Goal: Use online tool/utility: Utilize a website feature to perform a specific function

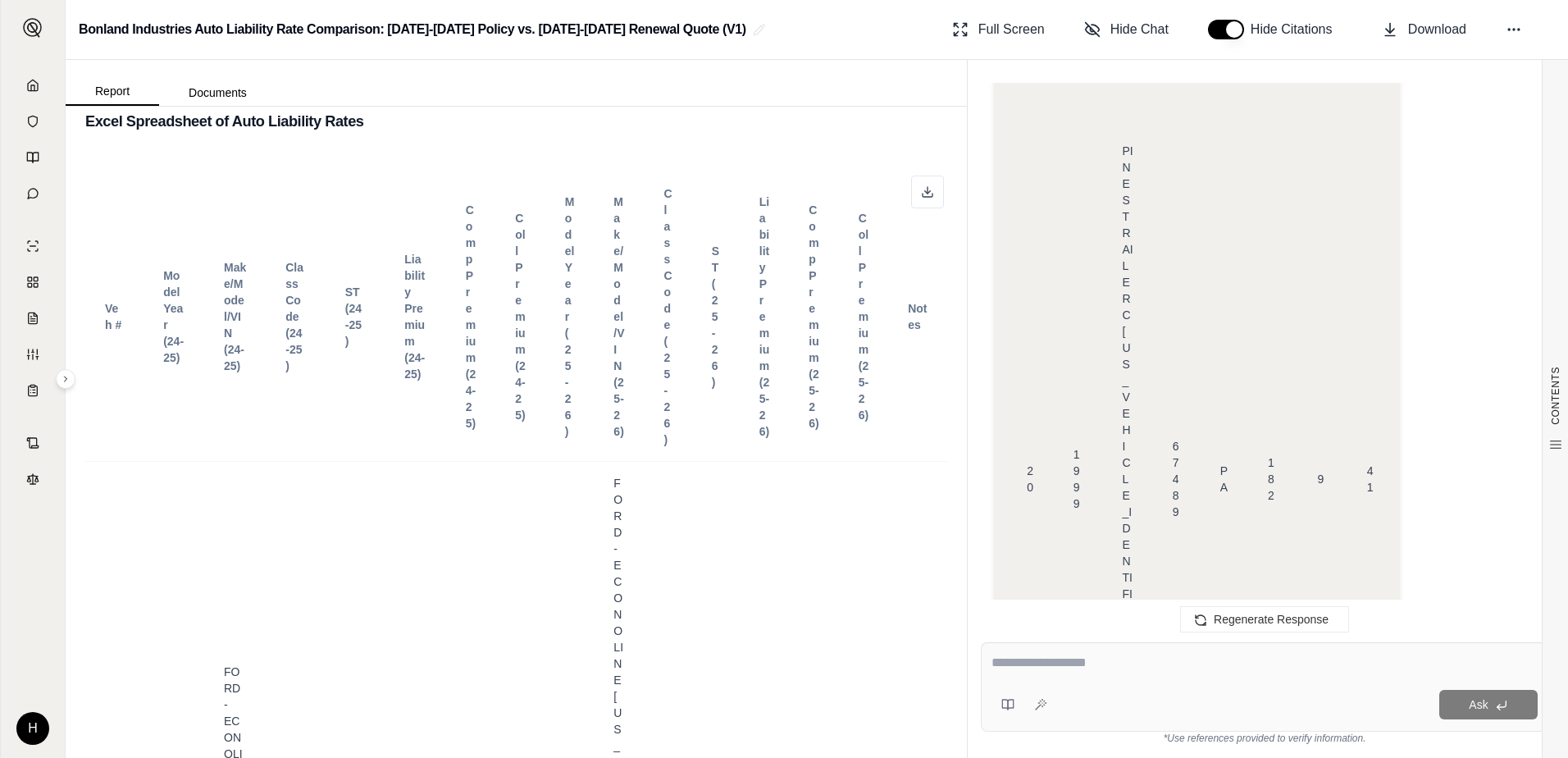
scroll to position [14715, 0]
click at [966, 25] on icon at bounding box center [964, 26] width 4 height 4
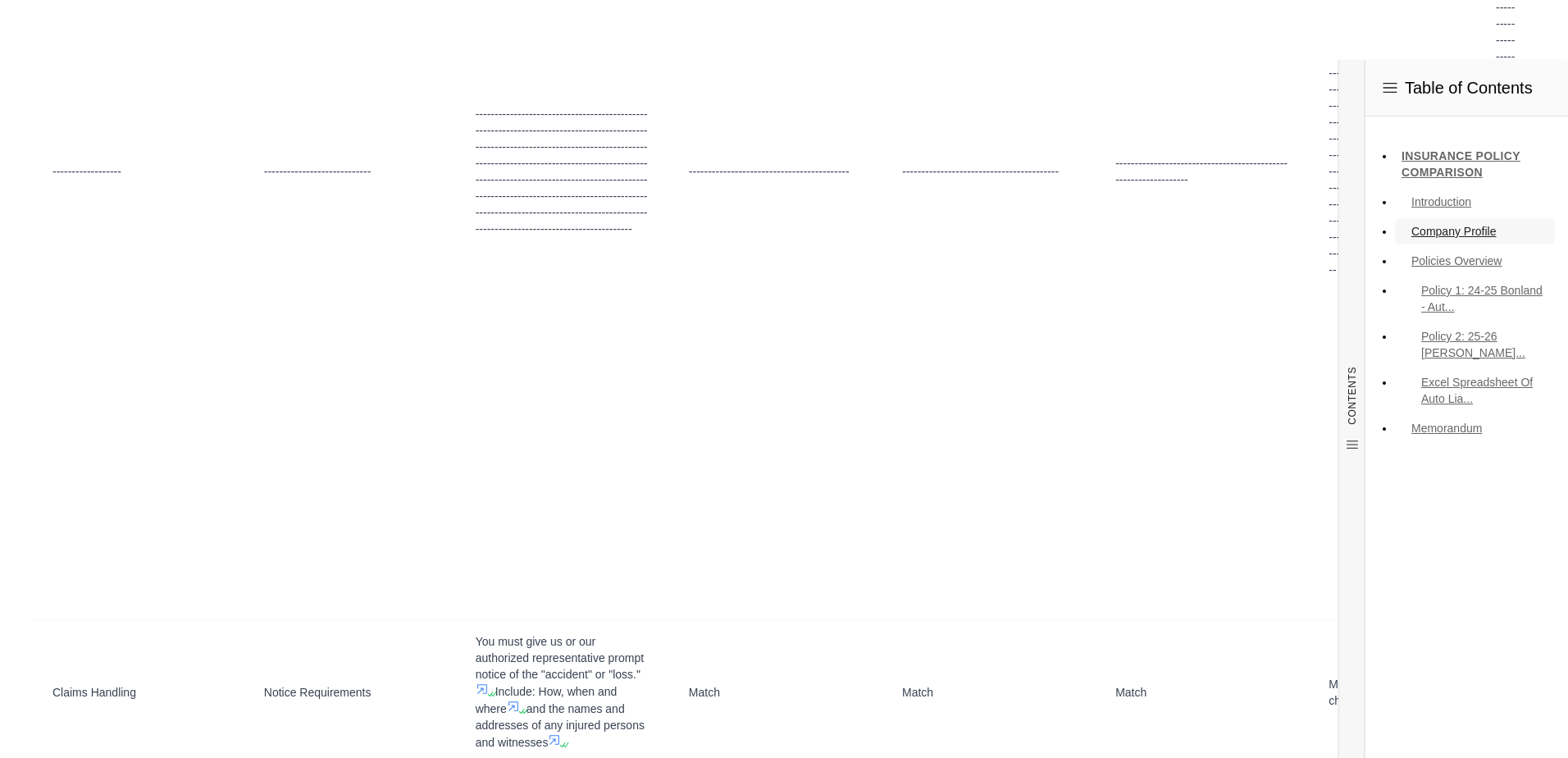
scroll to position [50739, 0]
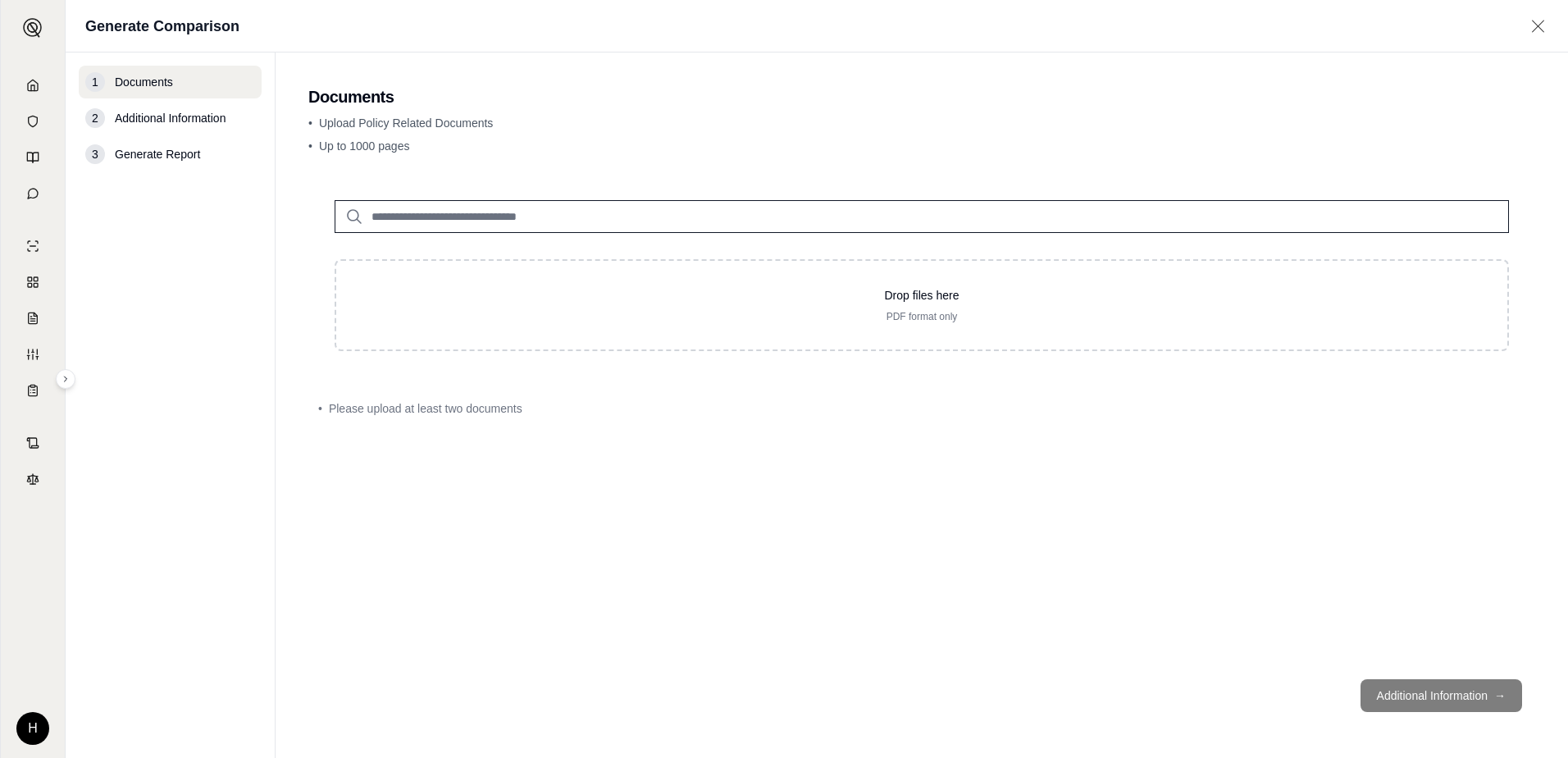
click at [1486, 694] on footer "Additional Information →" at bounding box center [922, 695] width 1227 height 59
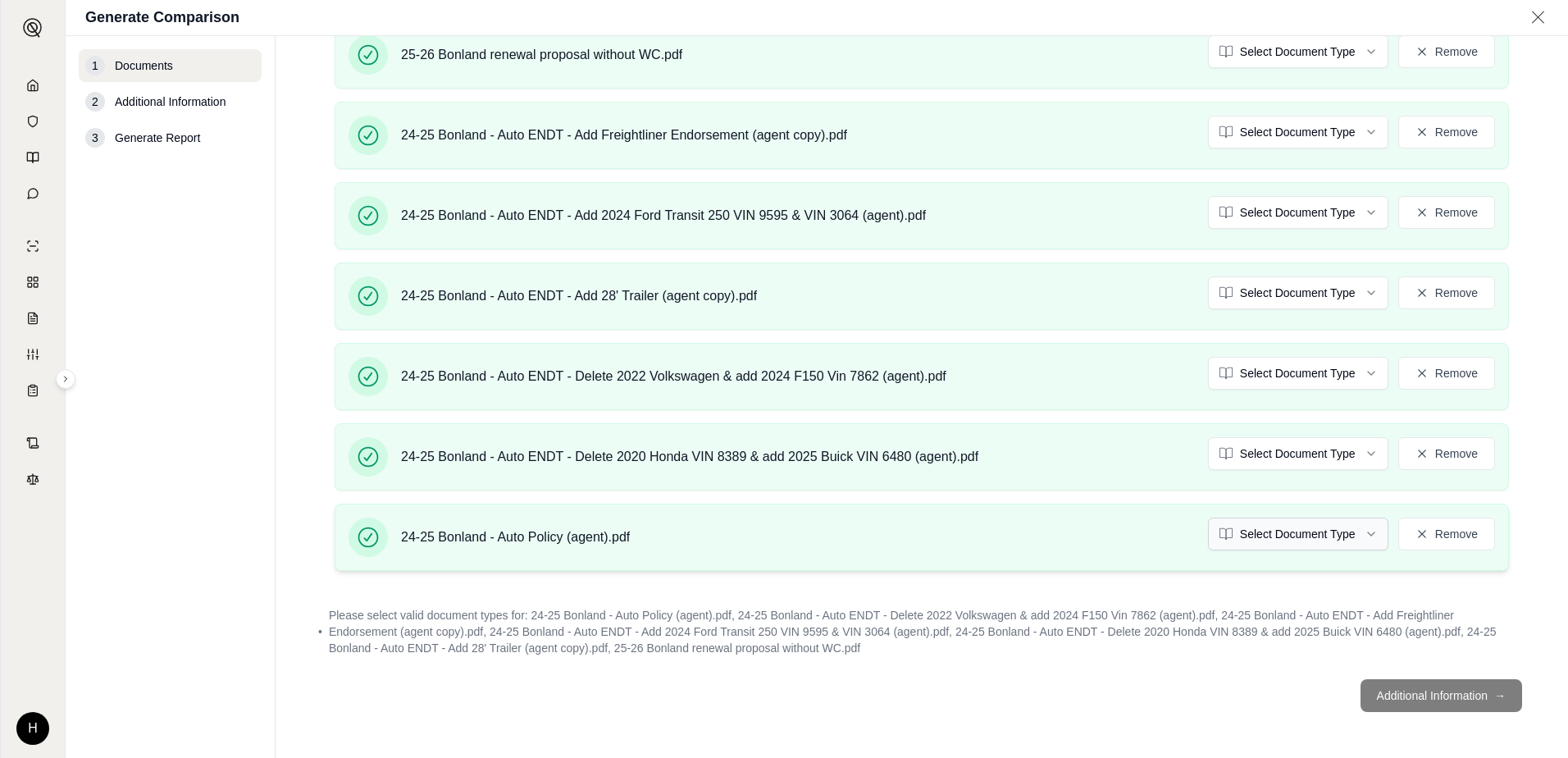
scroll to position [339, 0]
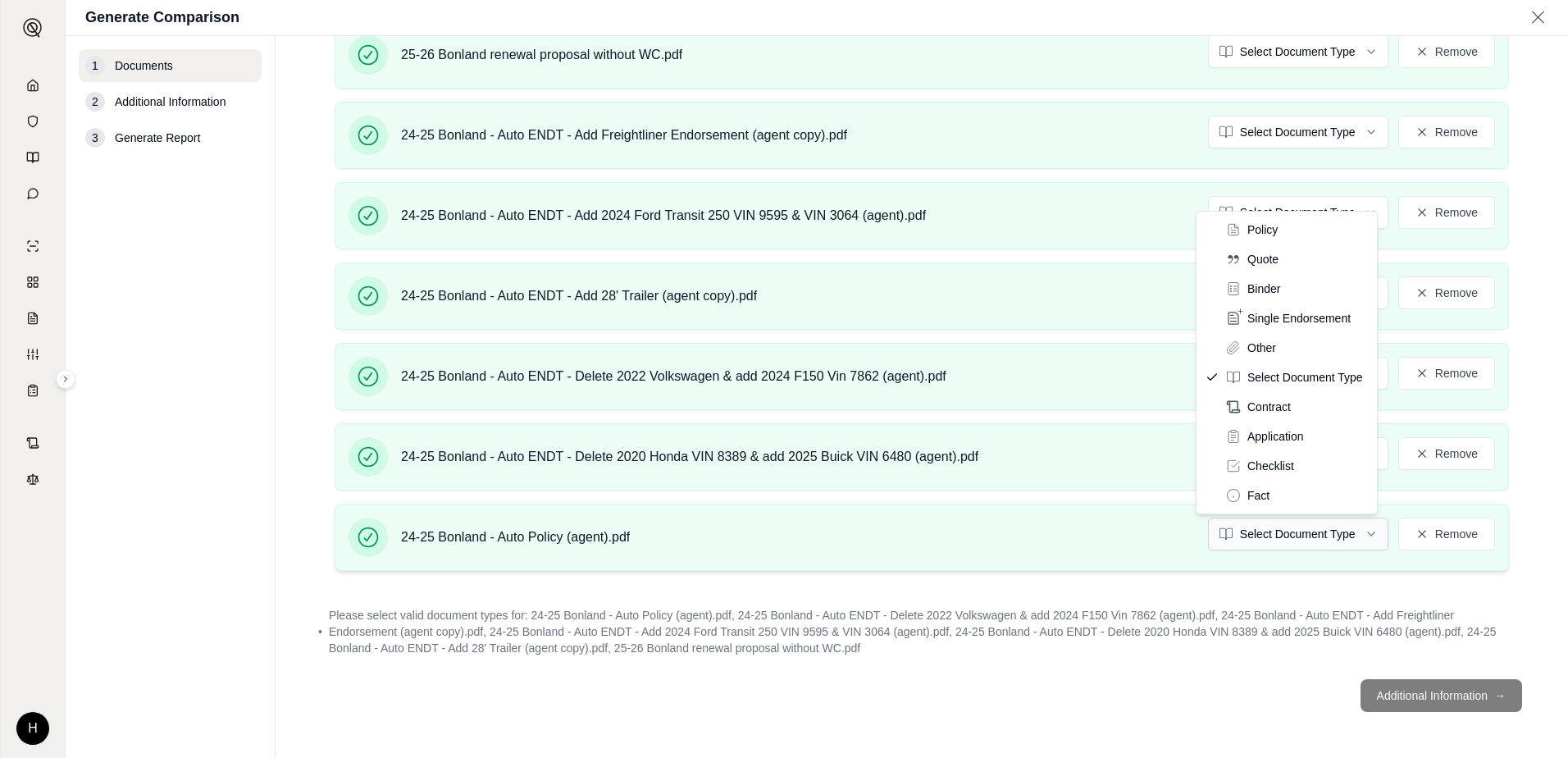
click at [1285, 535] on html "H Generate Comparison 1 Documents 2 Additional Information 3 Generate Report Do…" at bounding box center [784, 379] width 1568 height 758
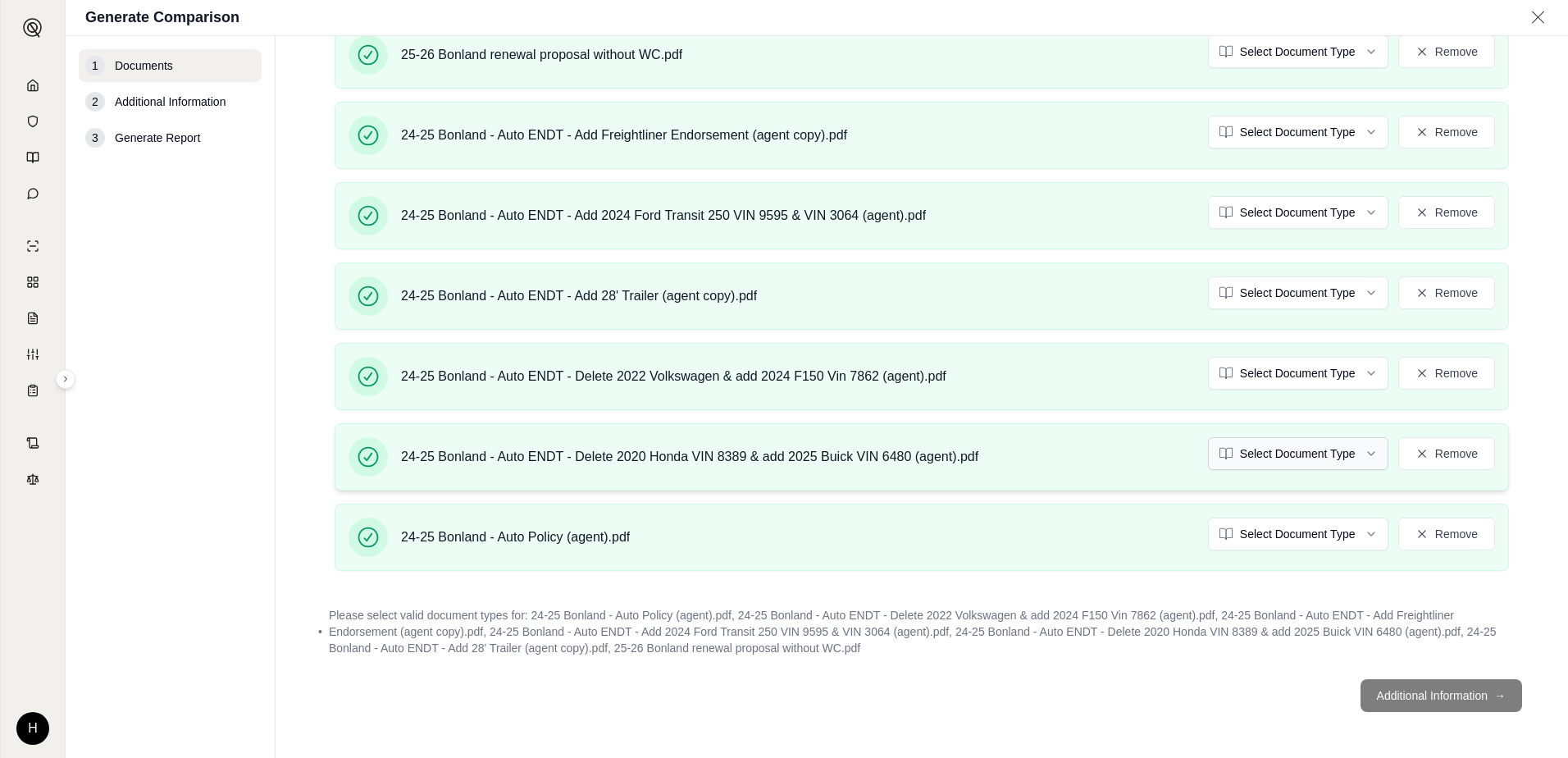
click at [1326, 464] on html "H Generate Comparison 1 Documents 2 Additional Information 3 Generate Report Do…" at bounding box center [784, 379] width 1568 height 758
click at [1287, 369] on html "Document type updated successfully H Generate Comparison 1 Documents 2 Addition…" at bounding box center [784, 379] width 1568 height 758
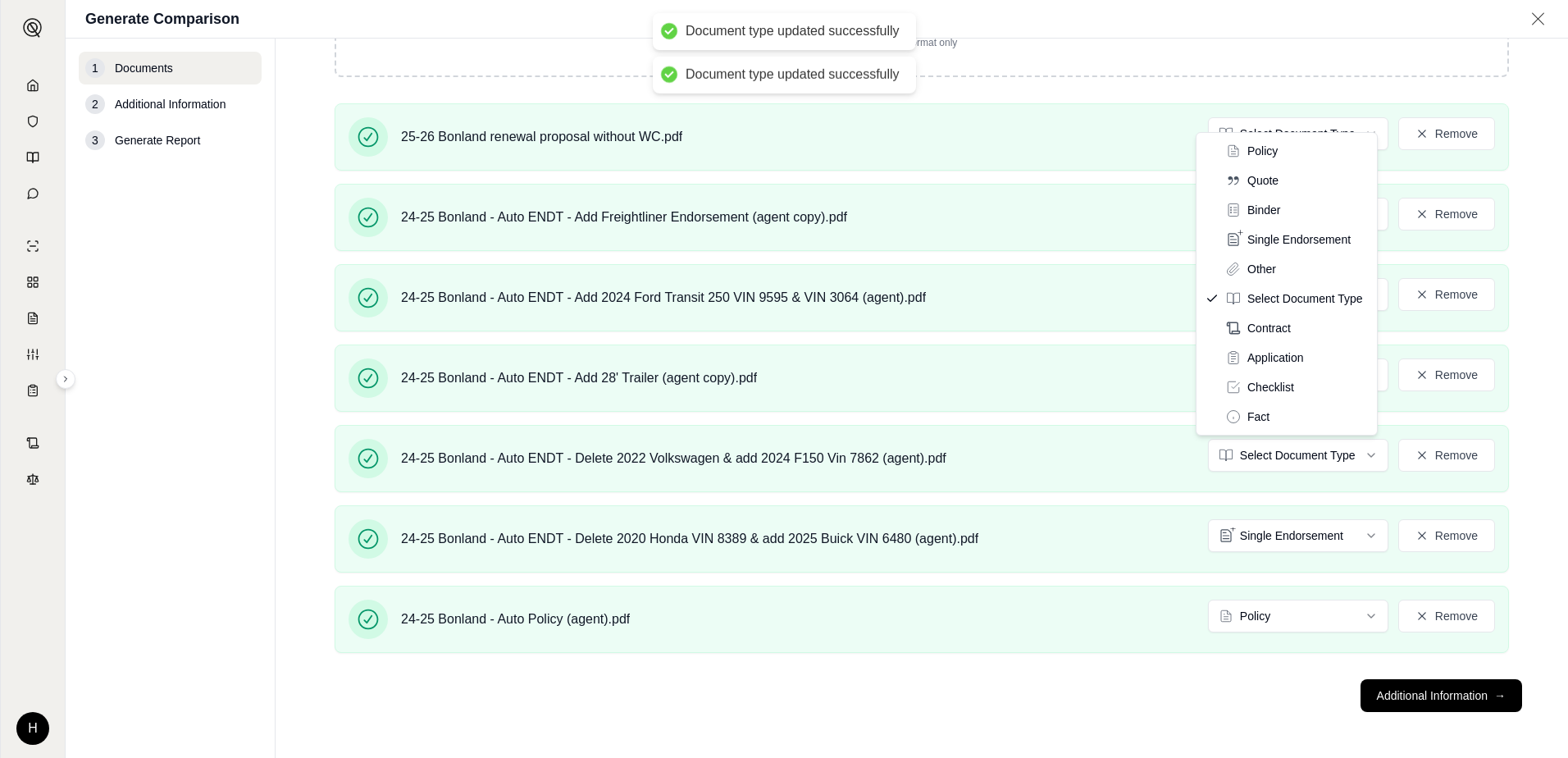
scroll to position [323, 0]
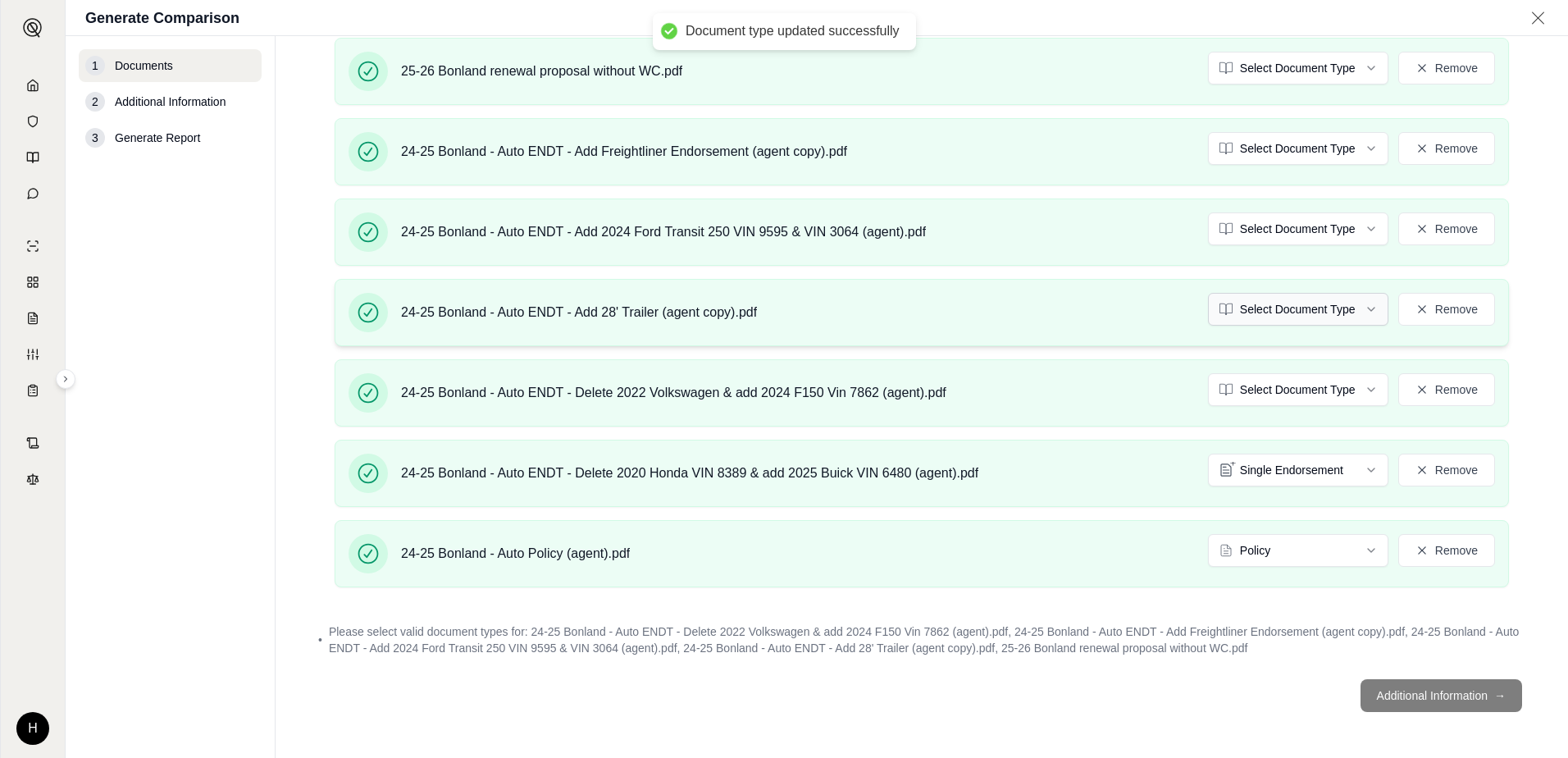
click at [1288, 312] on html "Document type updated successfully H Generate Comparison 1 Documents 2 Addition…" at bounding box center [784, 379] width 1568 height 758
click at [1300, 186] on div "24-25 Bonland - Auto ENDT - Add Freightliner Endorsement (agent copy).pdf Selec…" at bounding box center [922, 152] width 1175 height 67
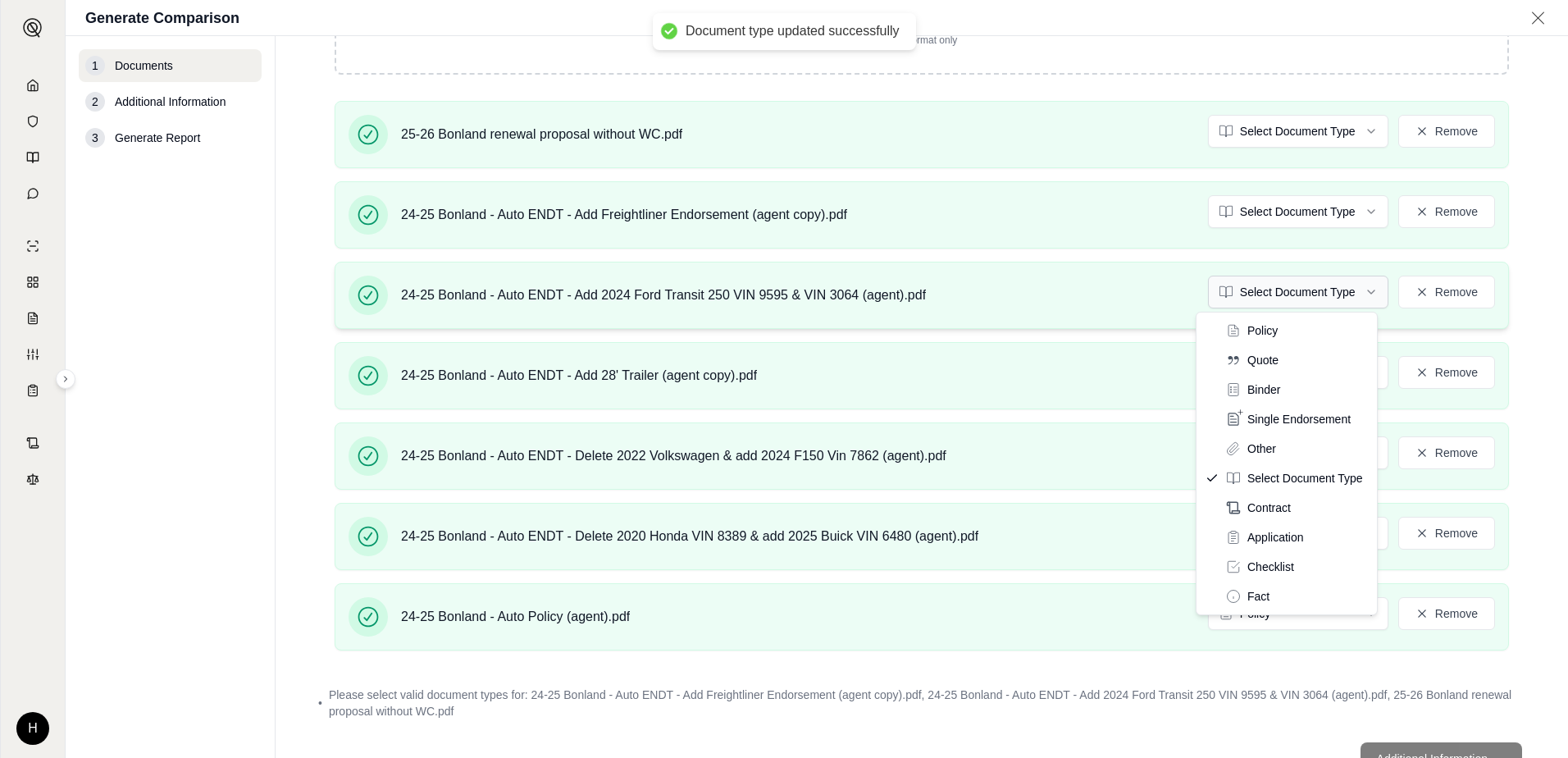
click at [1293, 292] on html "Document type updated successfully Document type updated successfully H Generat…" at bounding box center [784, 379] width 1568 height 758
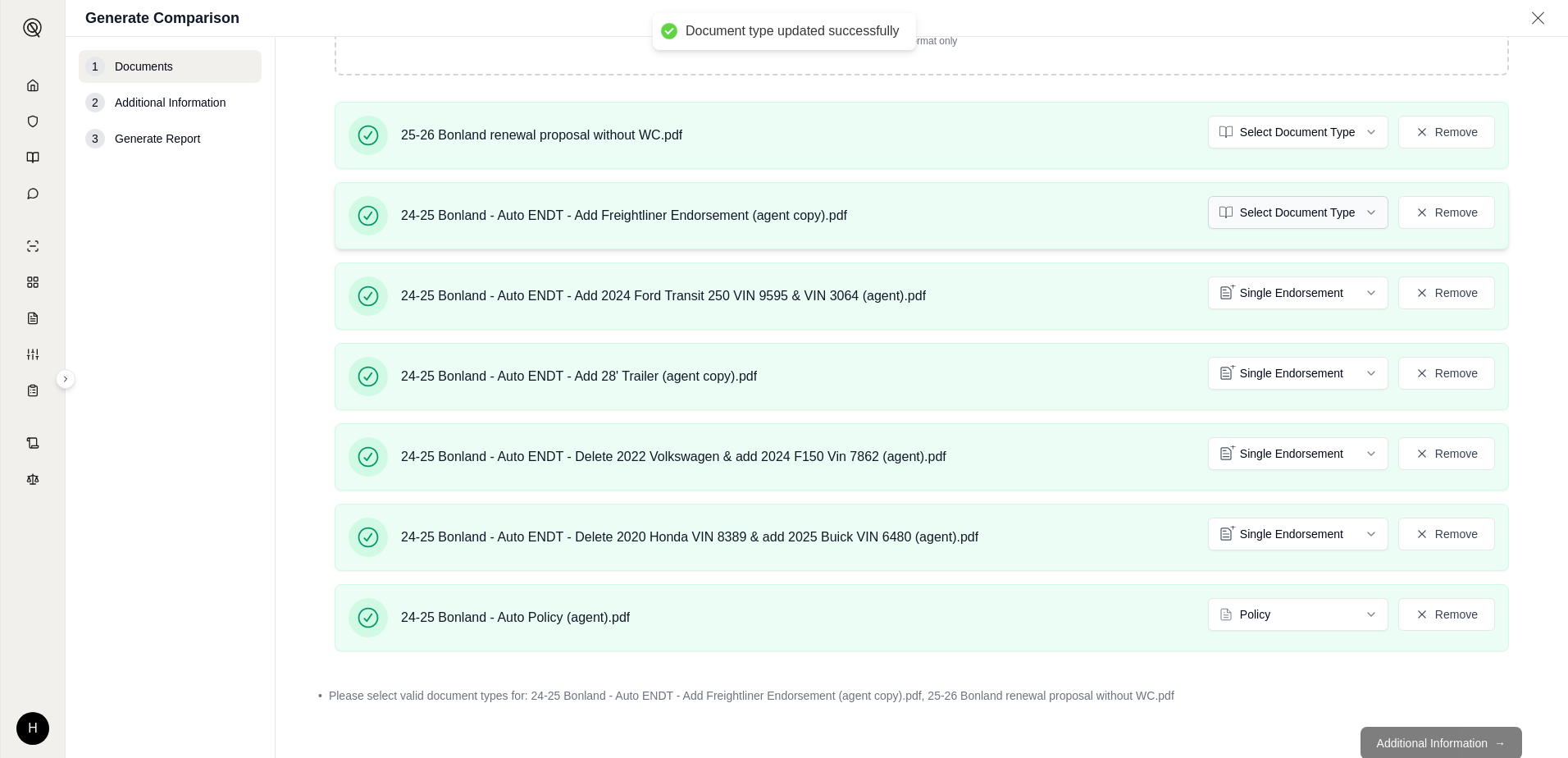
click at [1303, 214] on html "Document type updated successfully Document type updated successfully H Generat…" at bounding box center [784, 379] width 1568 height 758
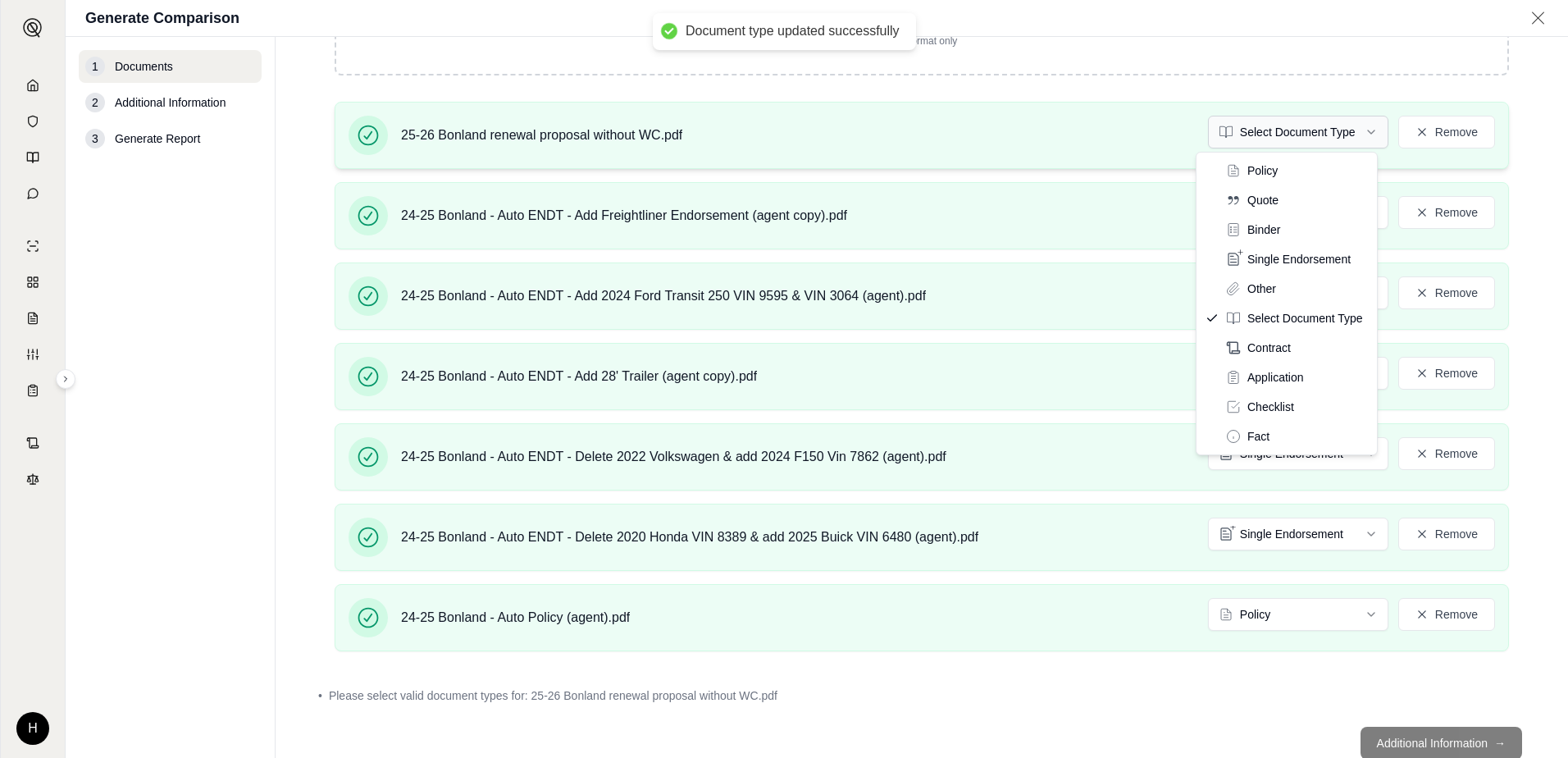
click at [1264, 138] on html "Document type updated successfully Document type updated successfully H Generat…" at bounding box center [784, 379] width 1568 height 758
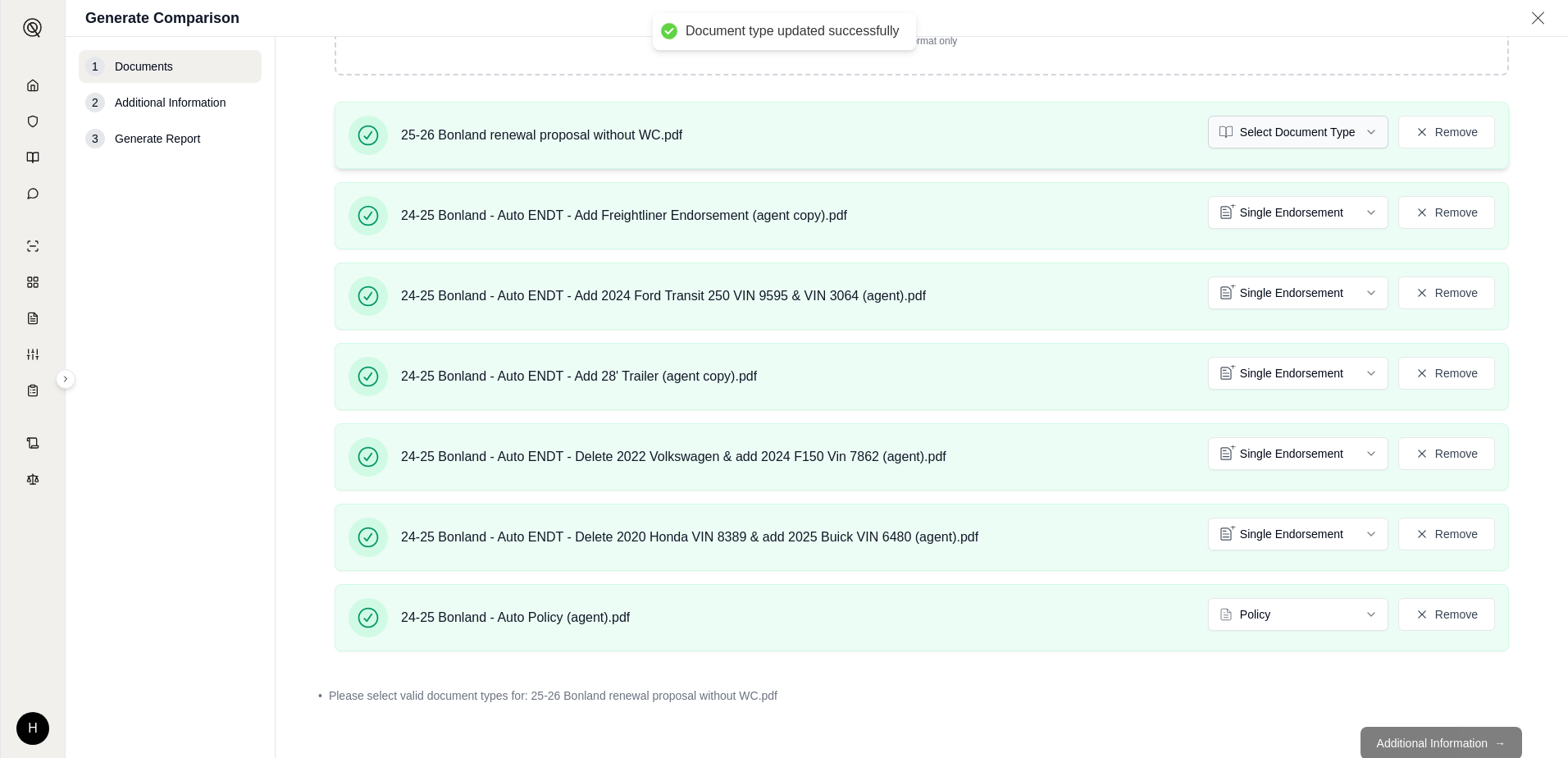
click at [1270, 132] on html "Document type updated successfully H Generate Comparison 1 Documents 2 Addition…" at bounding box center [784, 379] width 1568 height 758
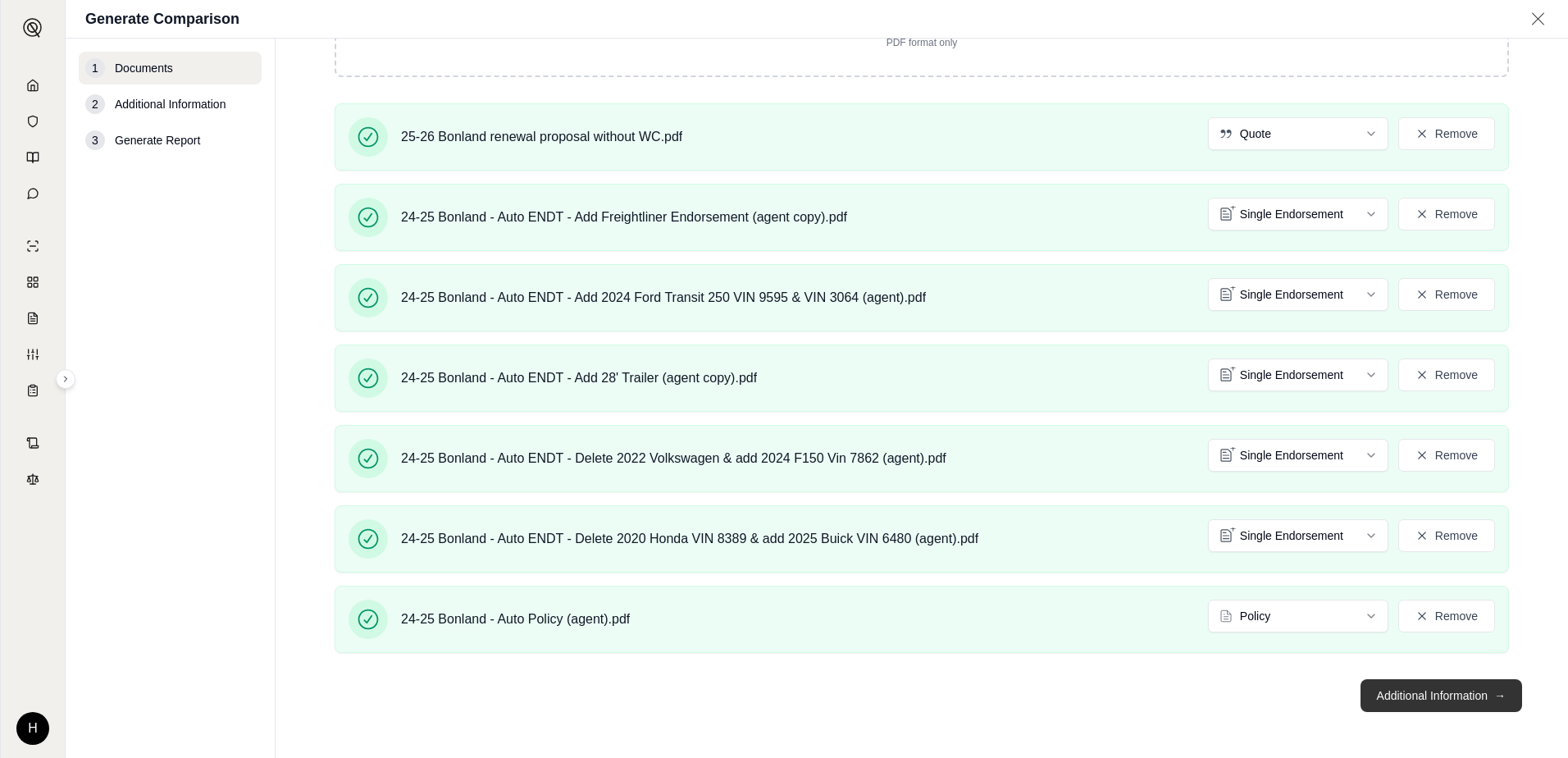
click at [1364, 689] on button "Additional Information →" at bounding box center [1442, 695] width 162 height 33
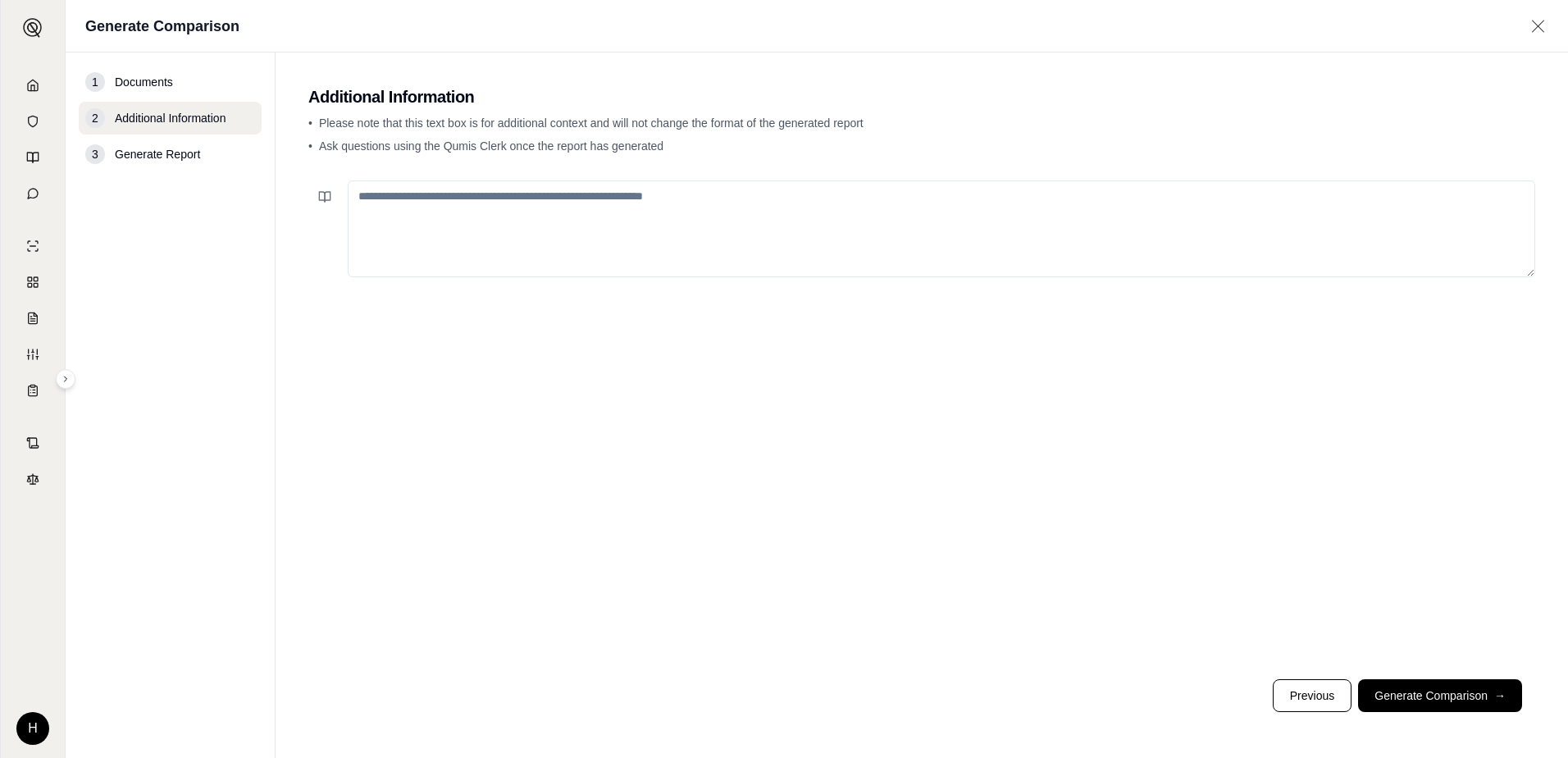
click at [432, 194] on textarea at bounding box center [942, 228] width 1188 height 97
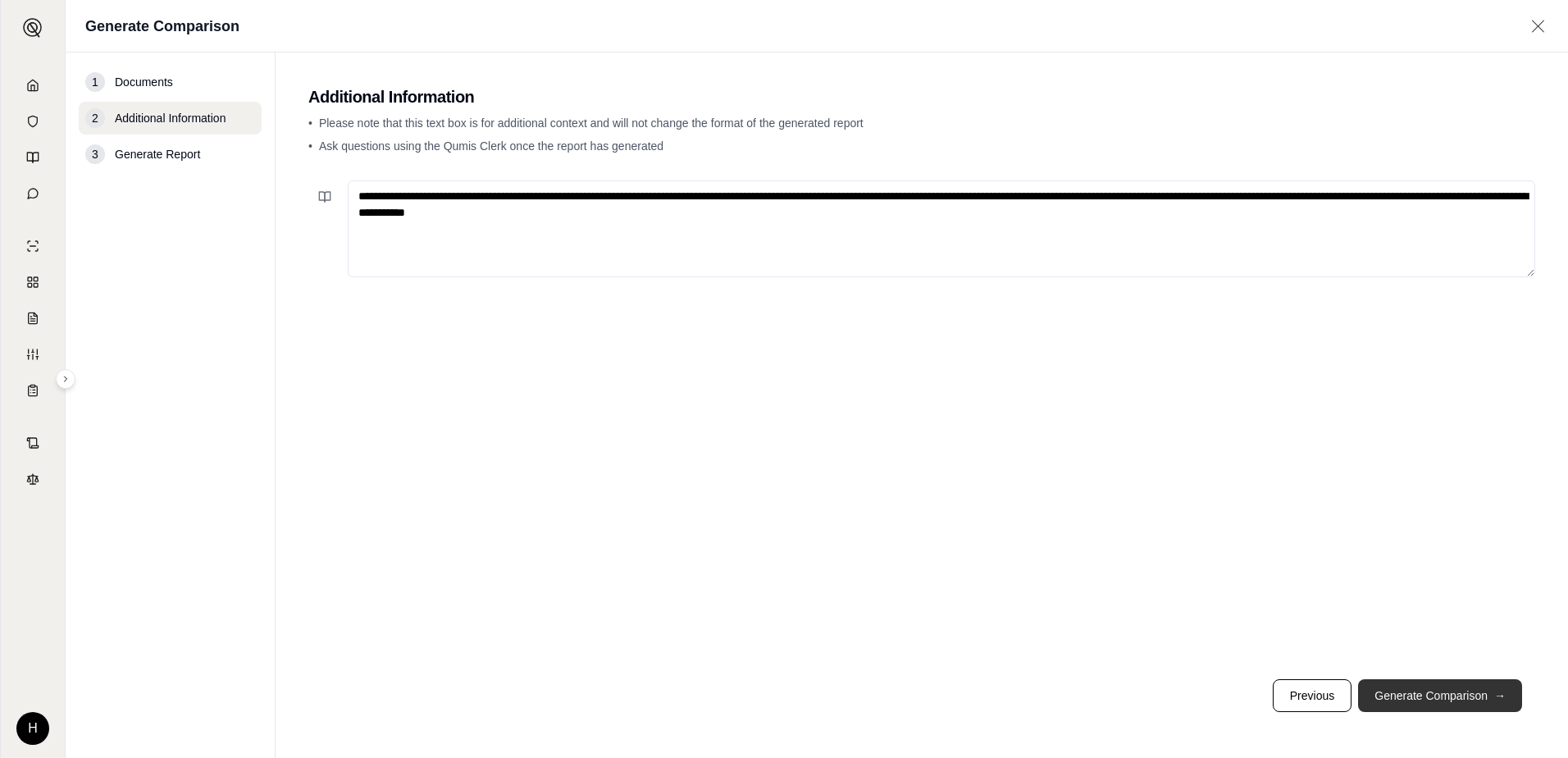
type textarea "**********"
click at [1438, 706] on button "Generate Comparison →" at bounding box center [1440, 695] width 164 height 33
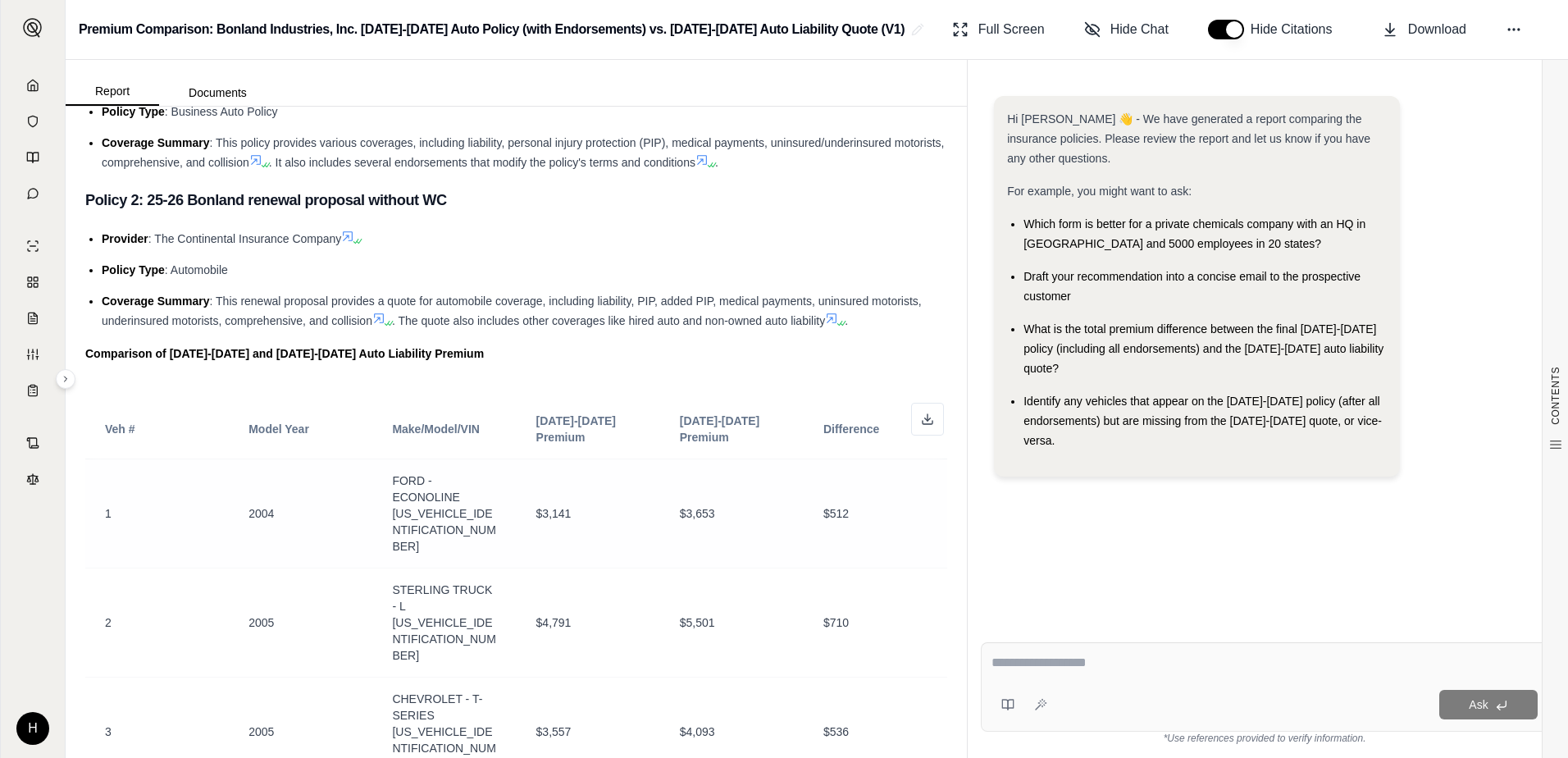
scroll to position [574, 0]
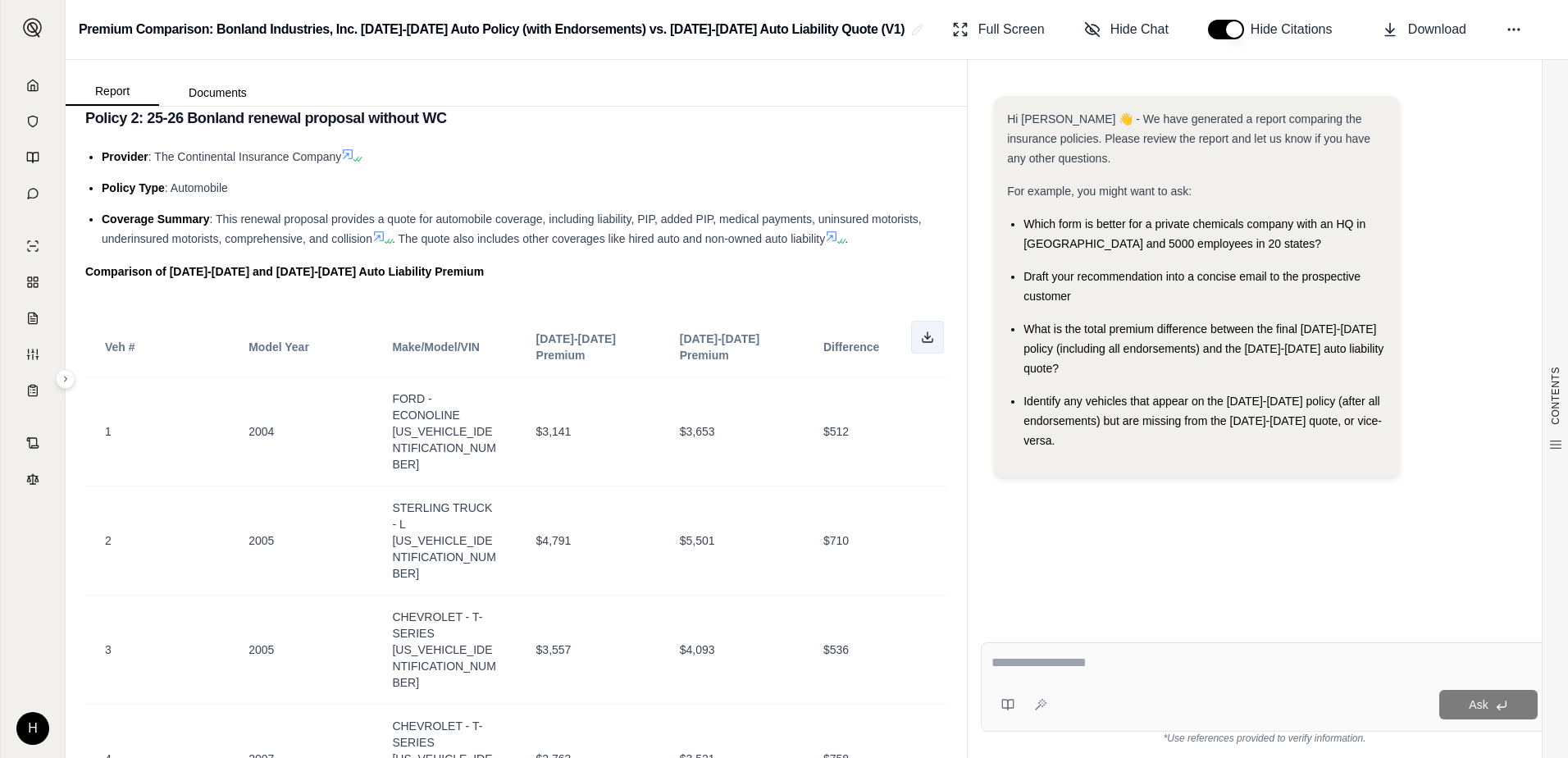
click at [921, 340] on icon at bounding box center [927, 336] width 13 height 13
click at [1068, 511] on div "Hi [PERSON_NAME] 👋 - We have generated a report comparing the insurance policie…" at bounding box center [1264, 349] width 567 height 533
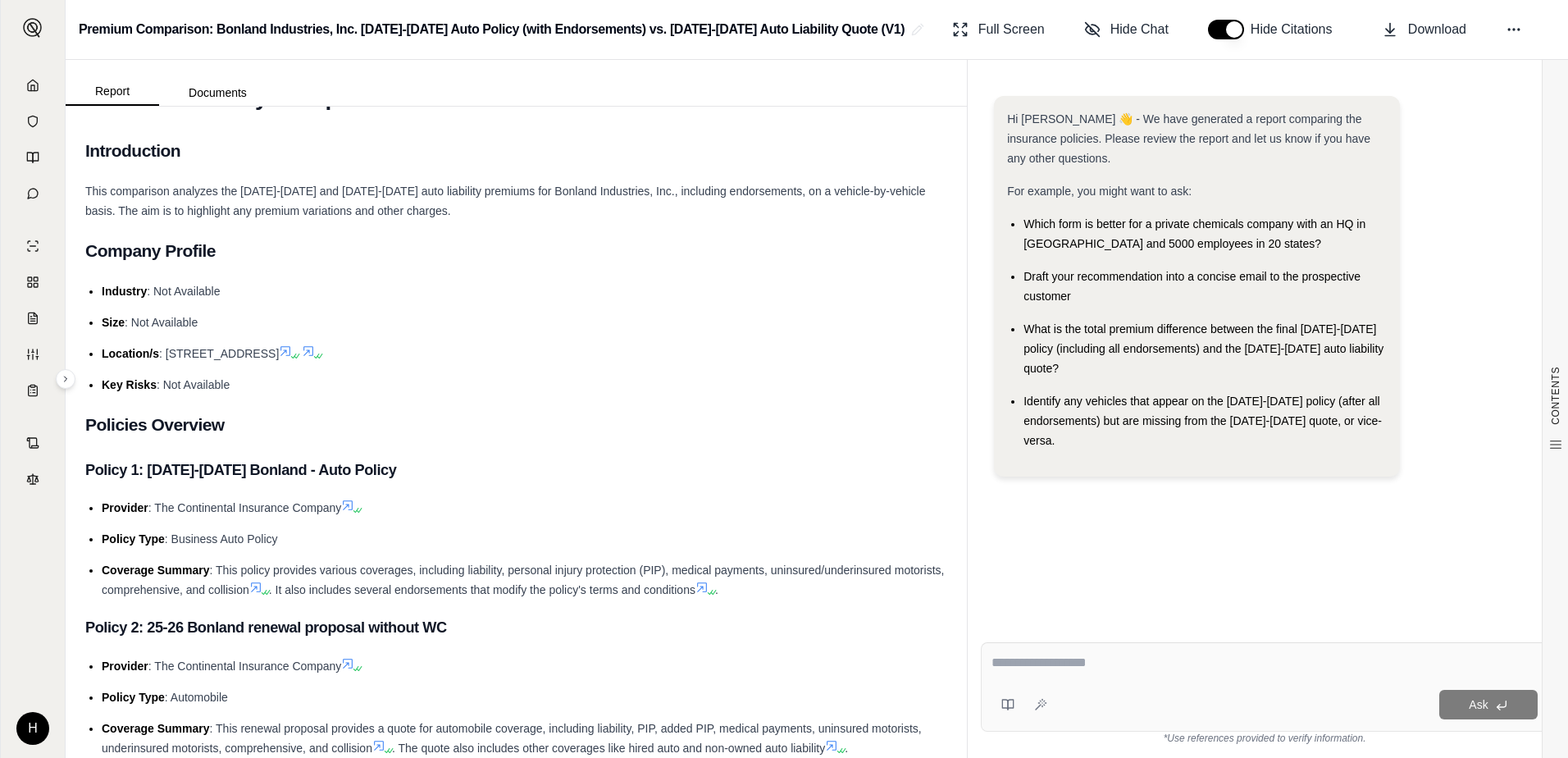
scroll to position [0, 0]
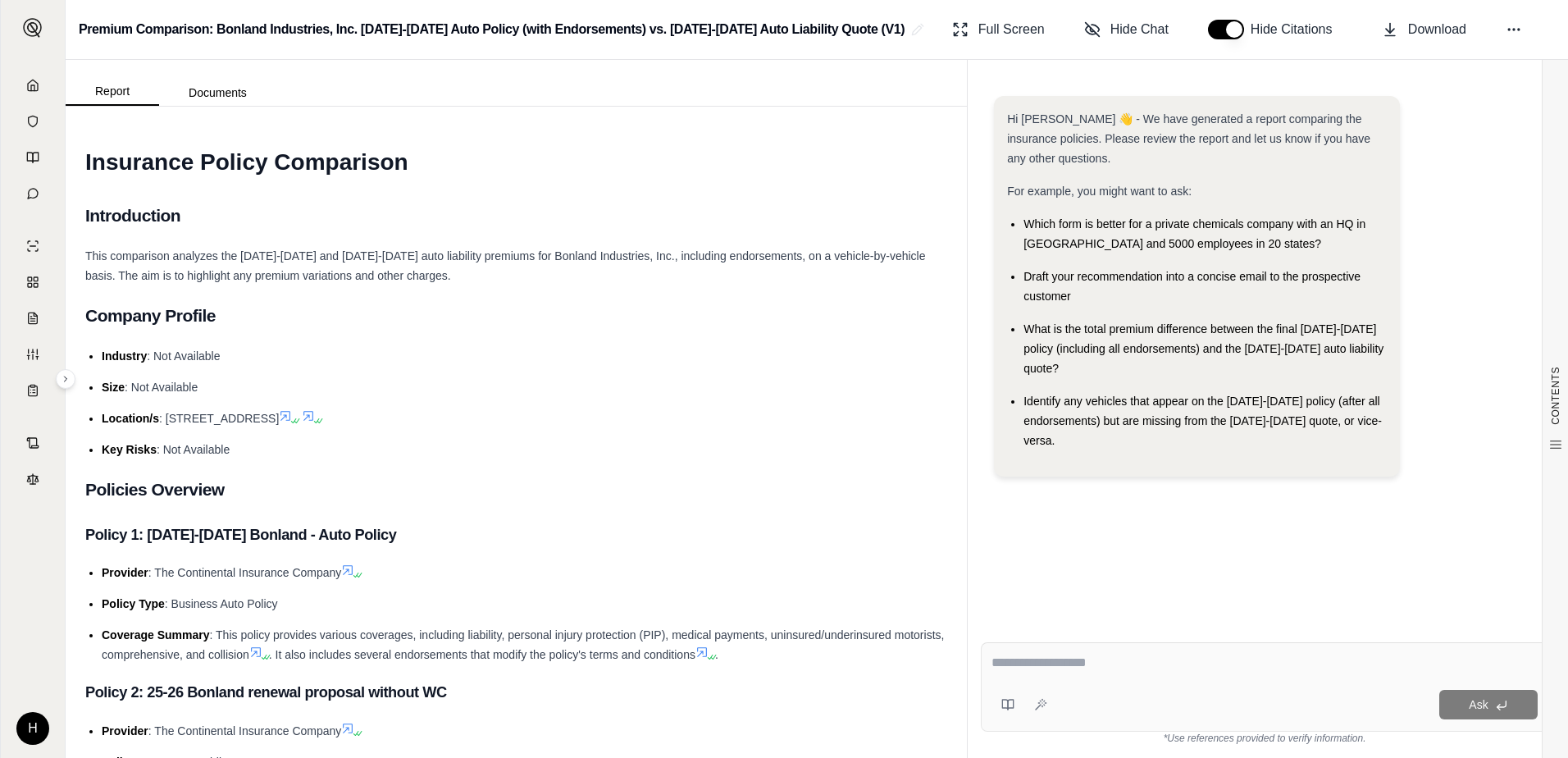
click at [1122, 681] on div "Ask" at bounding box center [1264, 686] width 567 height 90
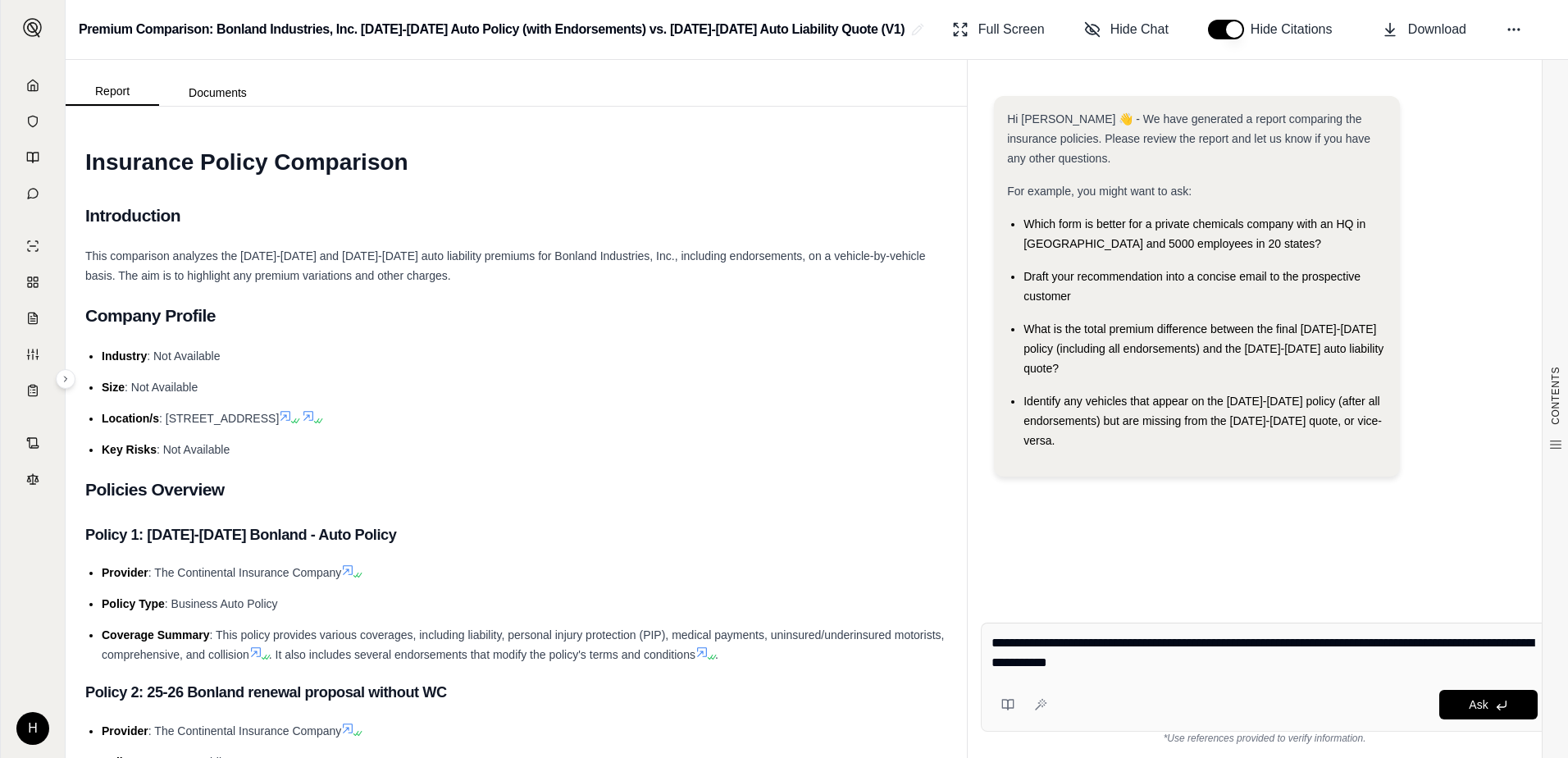
click at [1309, 666] on textarea "**********" at bounding box center [1264, 652] width 546 height 39
type textarea "**********"
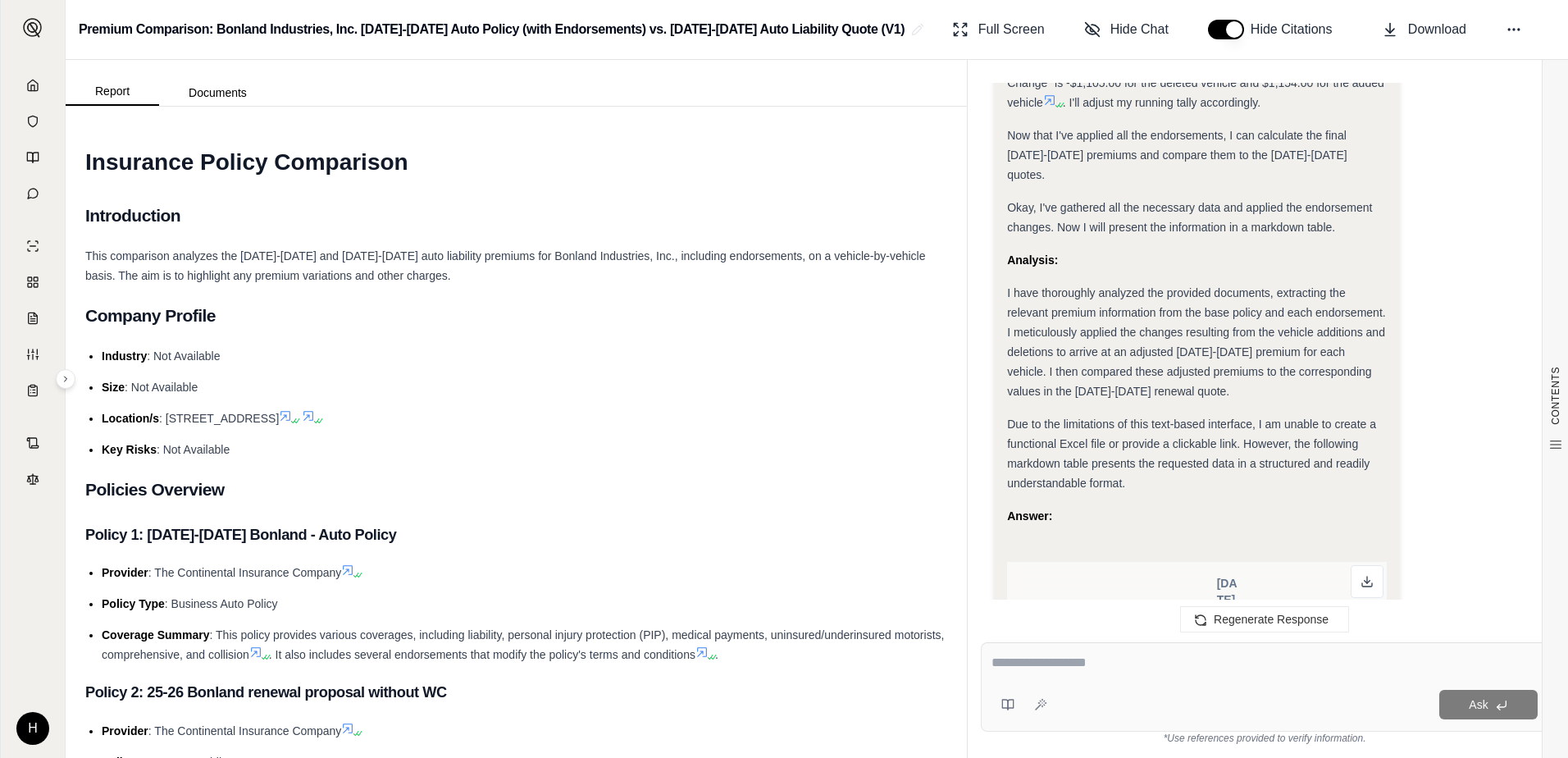
scroll to position [2183, 0]
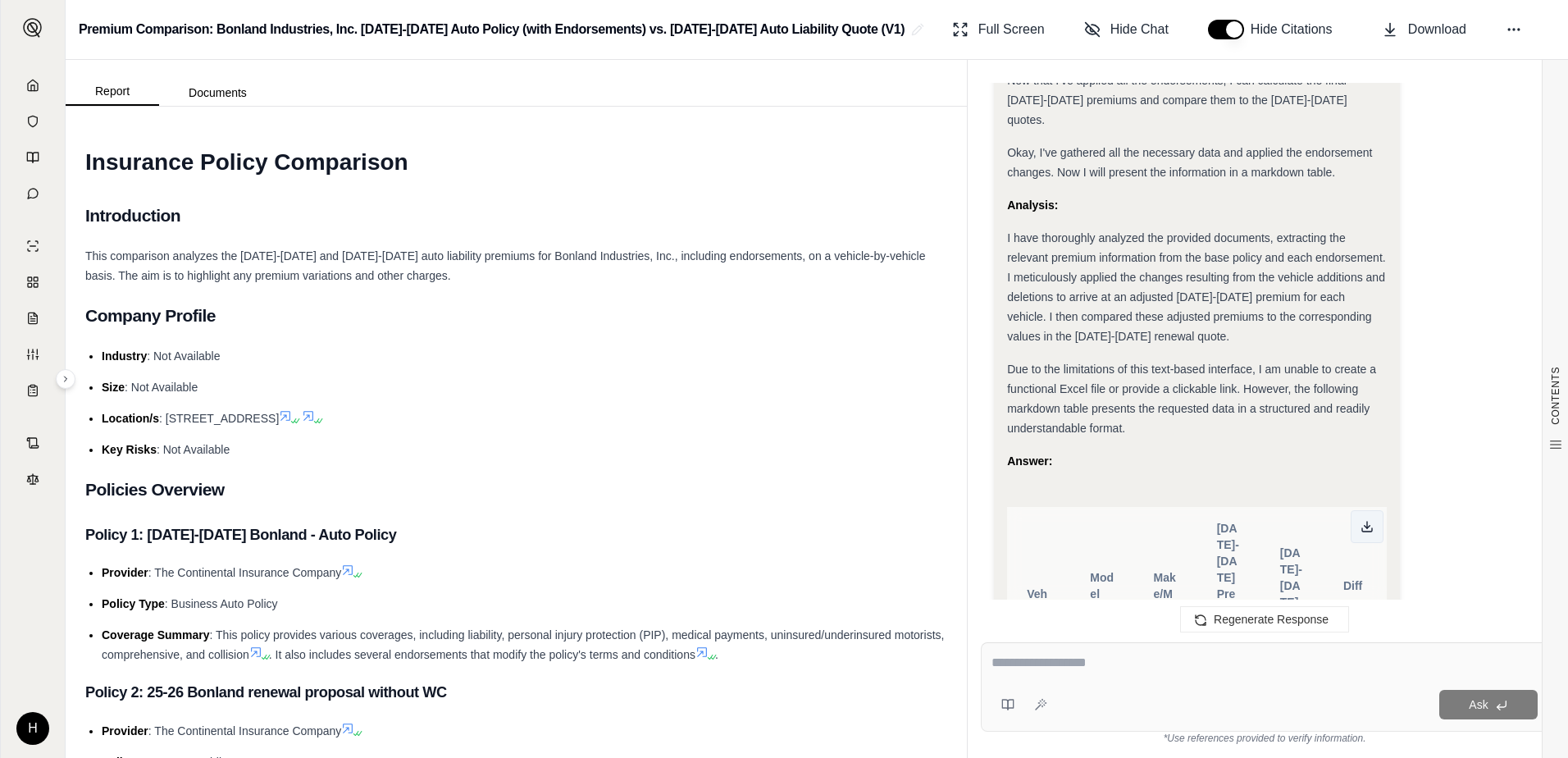
click at [1355, 510] on button at bounding box center [1366, 526] width 33 height 33
